Goal: Check status: Check status

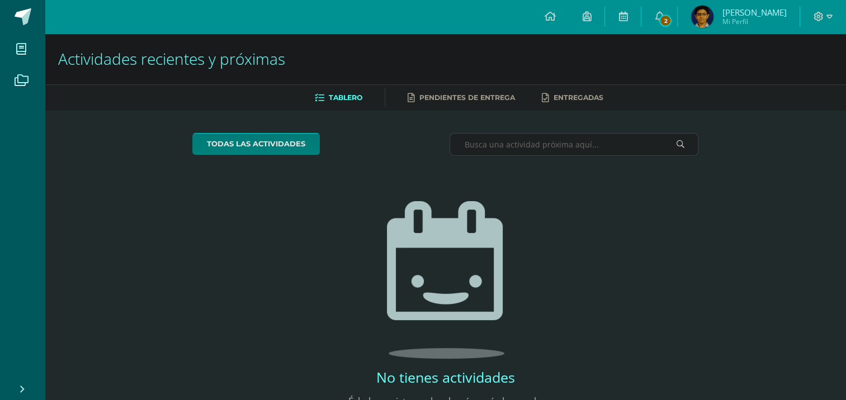
click at [752, 12] on span "[PERSON_NAME]" at bounding box center [754, 12] width 64 height 11
click at [713, 20] on img at bounding box center [702, 17] width 22 height 22
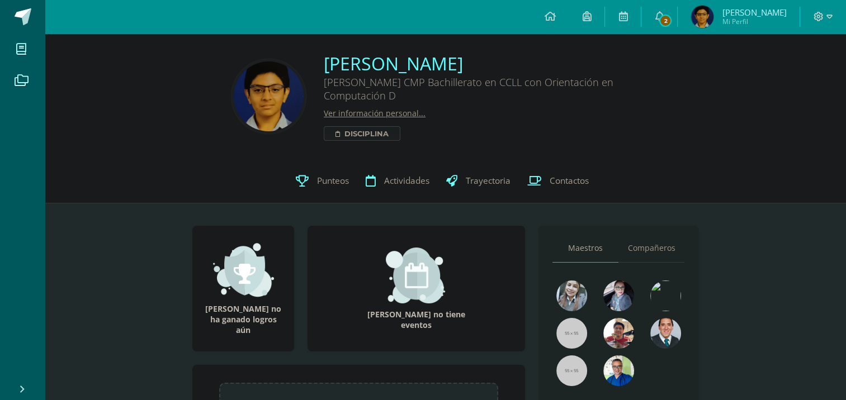
click at [344, 180] on span "Punteos" at bounding box center [333, 181] width 32 height 12
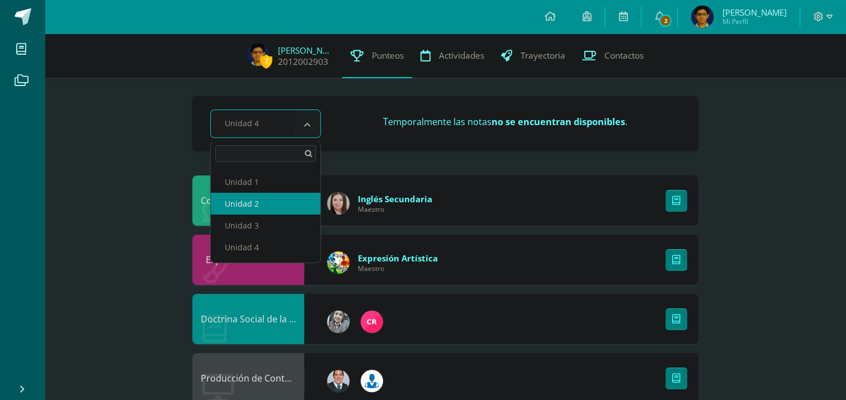
select select "Unidad 3"
